Goal: Find specific page/section: Find specific page/section

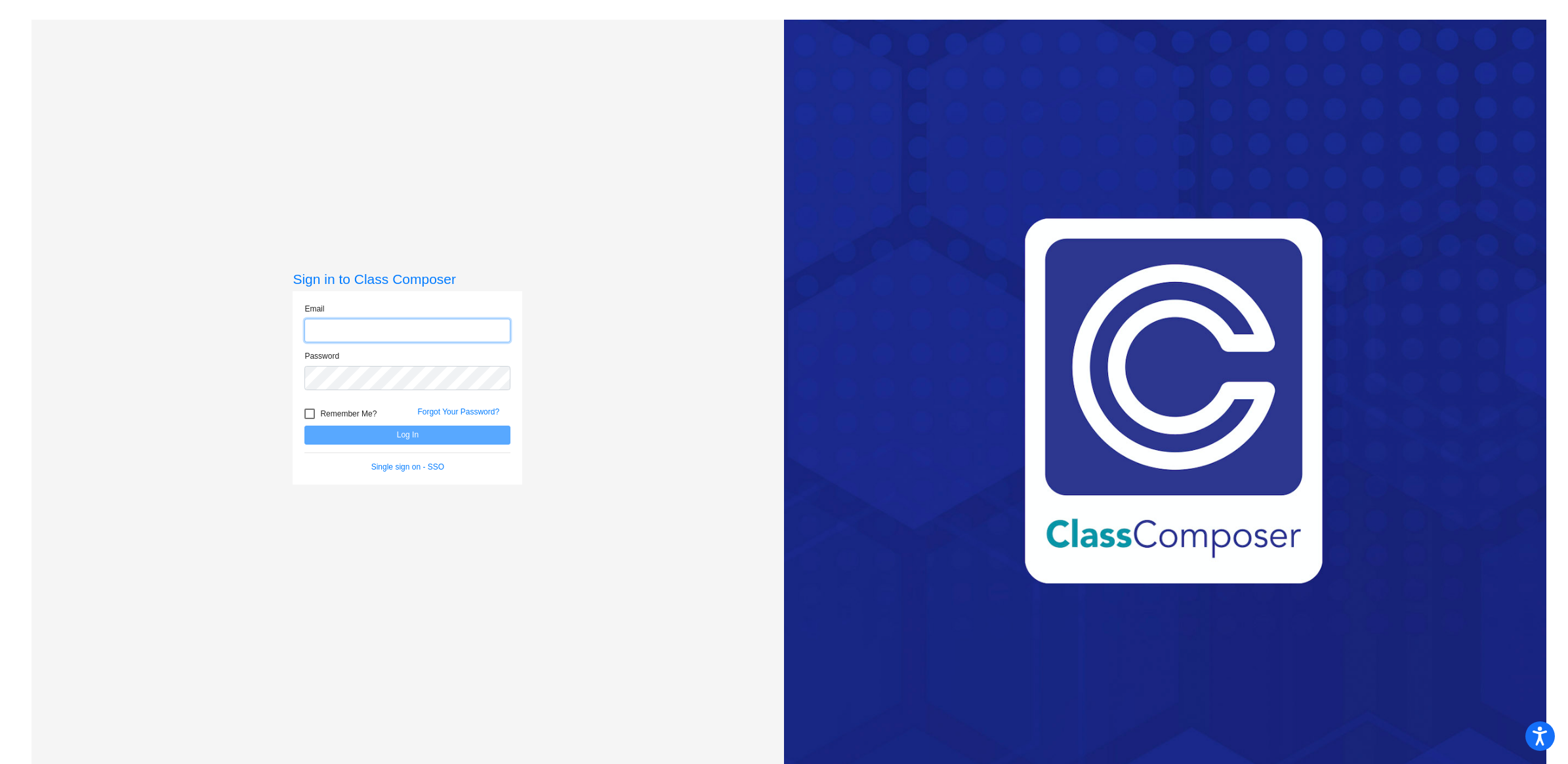
type input "[EMAIL_ADDRESS][DOMAIN_NAME]"
click at [378, 431] on button "Log In" at bounding box center [407, 435] width 206 height 19
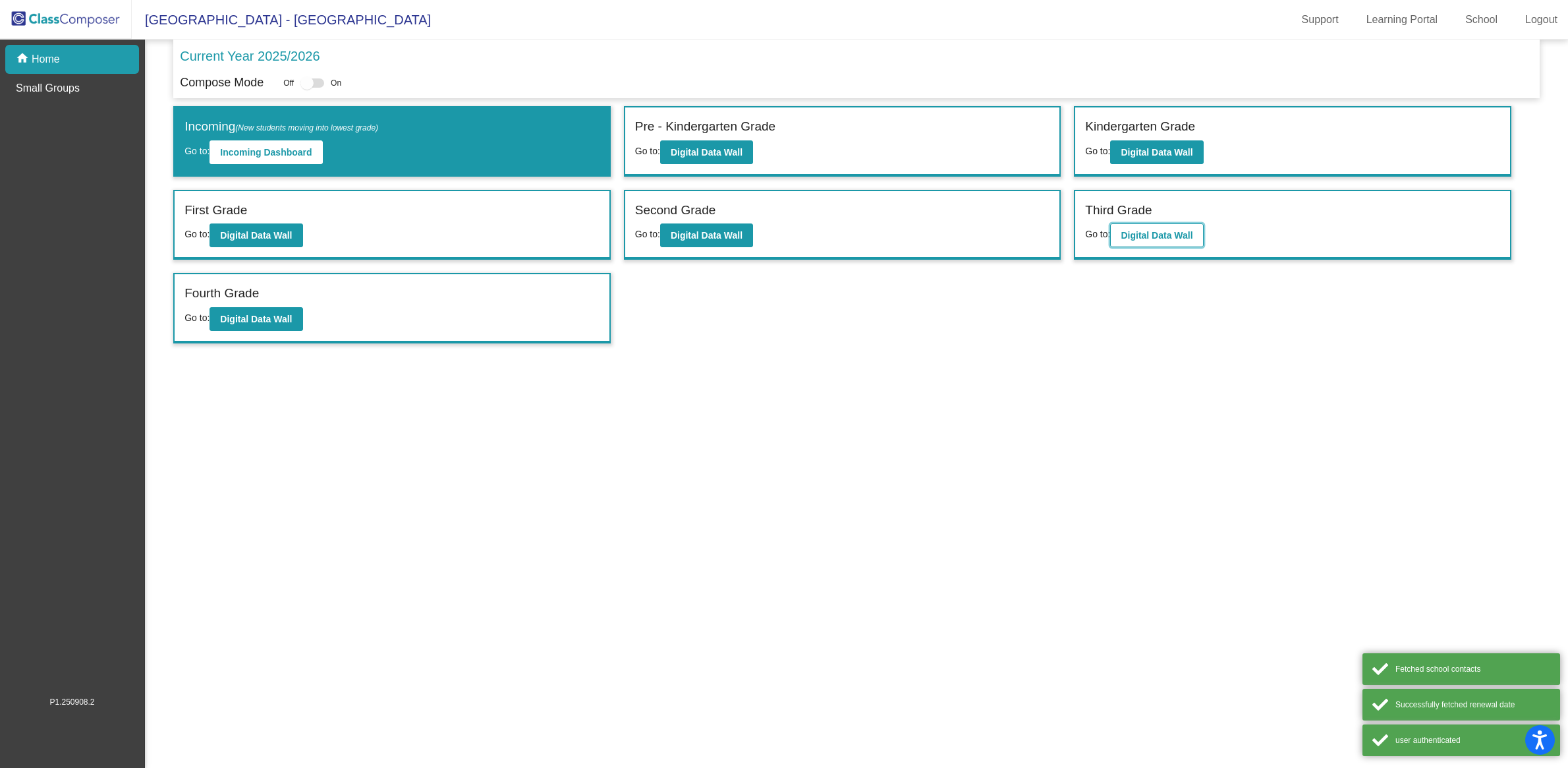
click at [736, 230] on b "Digital Data Wall" at bounding box center [1156, 235] width 72 height 10
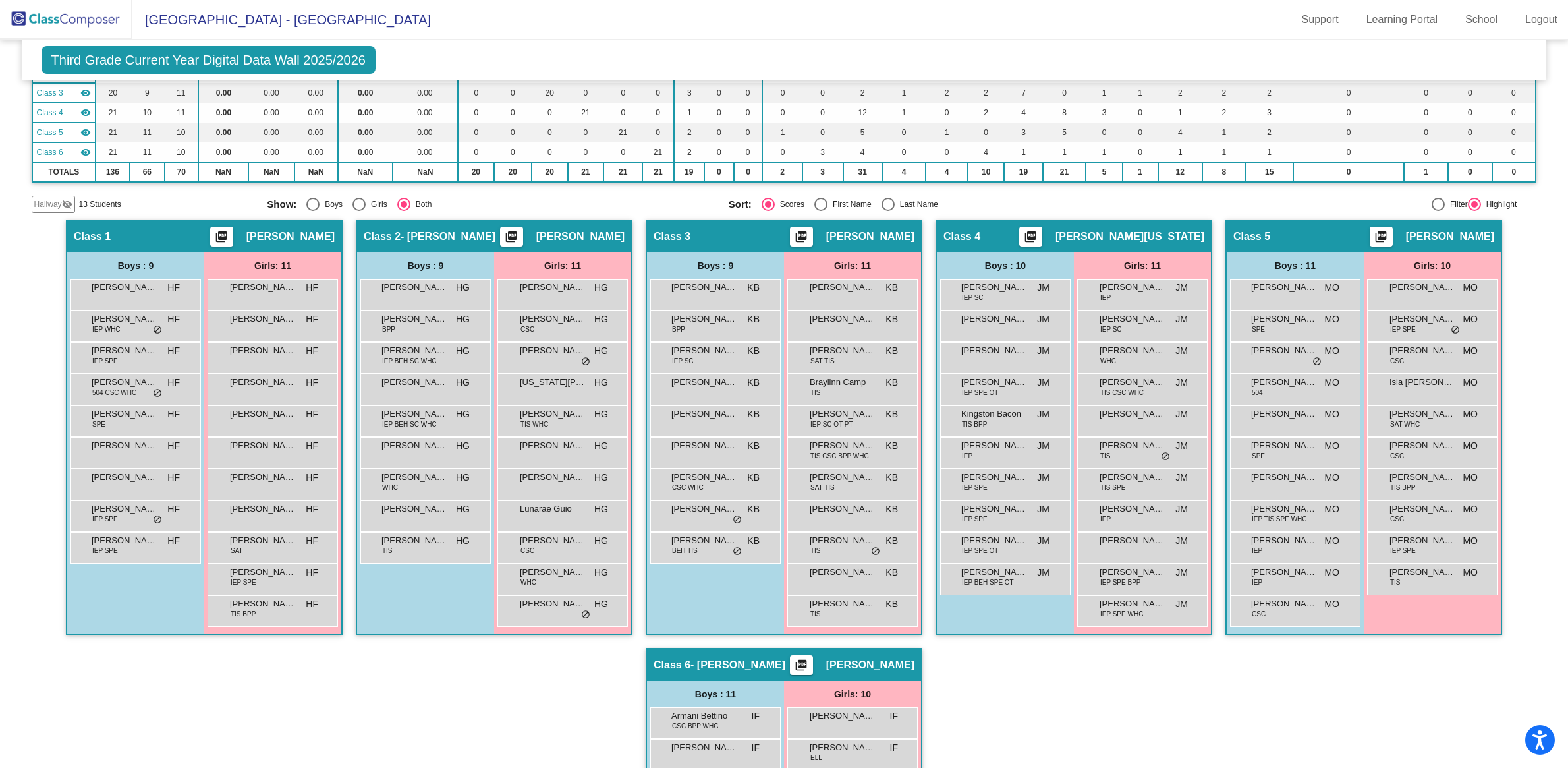
scroll to position [164, 0]
